Goal: Check status: Check status

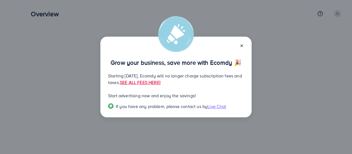
click at [242, 45] on line at bounding box center [241, 46] width 2 height 2
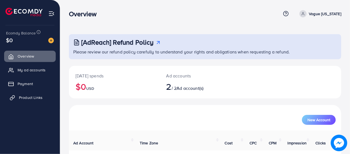
click at [29, 100] on span "Product Links" at bounding box center [31, 97] width 24 height 5
click at [28, 85] on span "Payment" at bounding box center [26, 83] width 15 height 5
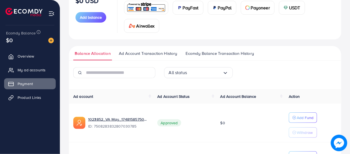
scroll to position [84, 0]
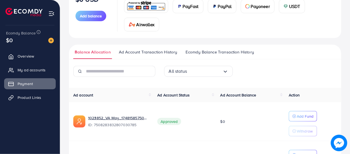
click at [221, 52] on span "Ecomdy Balance Transaction History" at bounding box center [220, 52] width 68 height 6
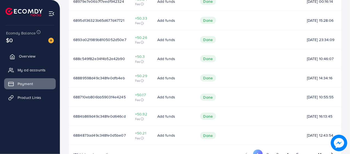
scroll to position [229, 0]
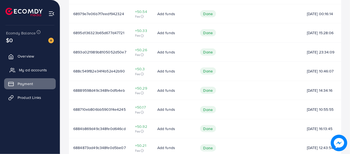
click at [38, 70] on span "My ad accounts" at bounding box center [33, 69] width 28 height 5
